Goal: Find specific page/section

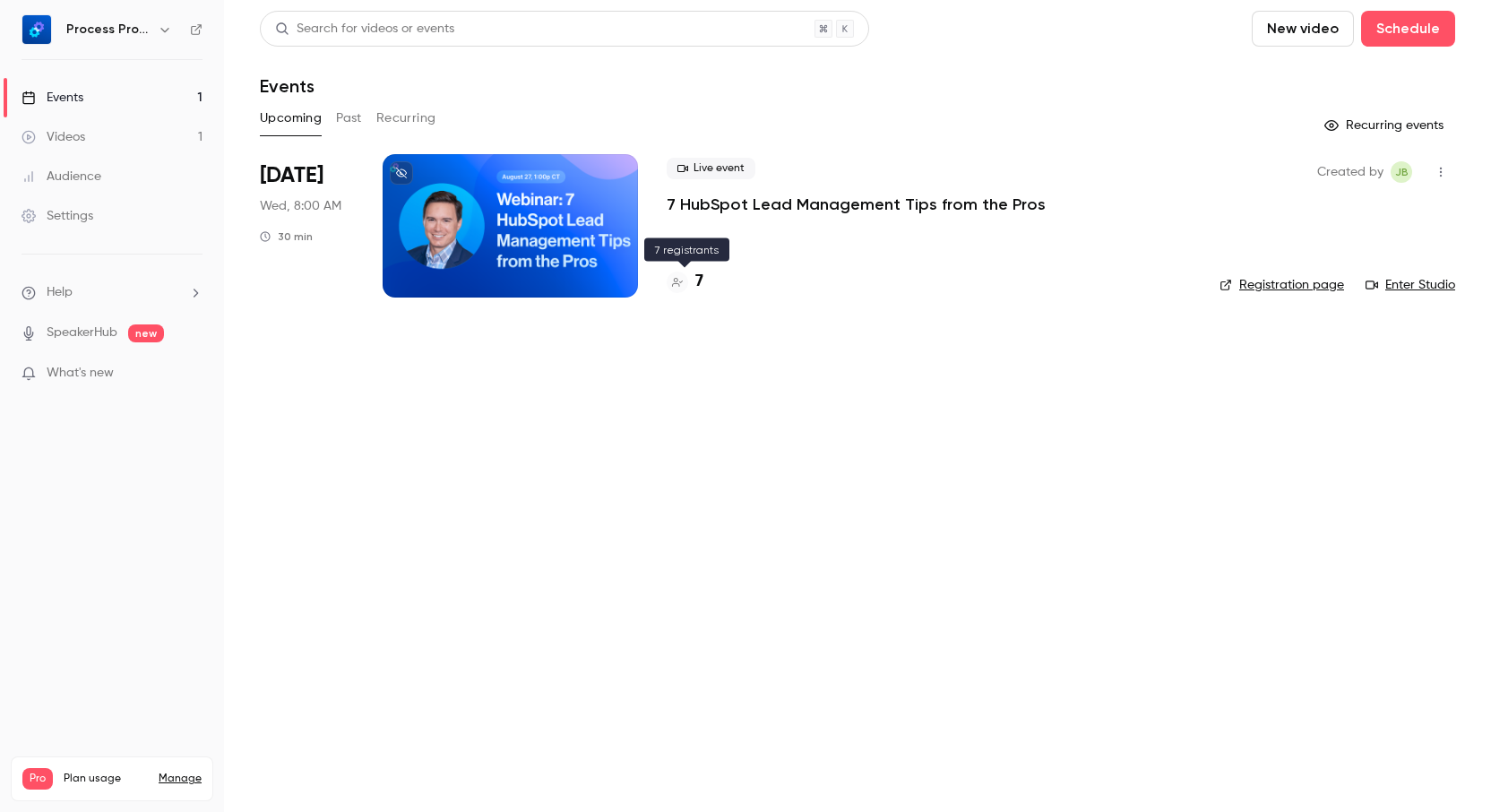
click at [699, 277] on h4 "7" at bounding box center [700, 282] width 8 height 24
